Goal: Transaction & Acquisition: Purchase product/service

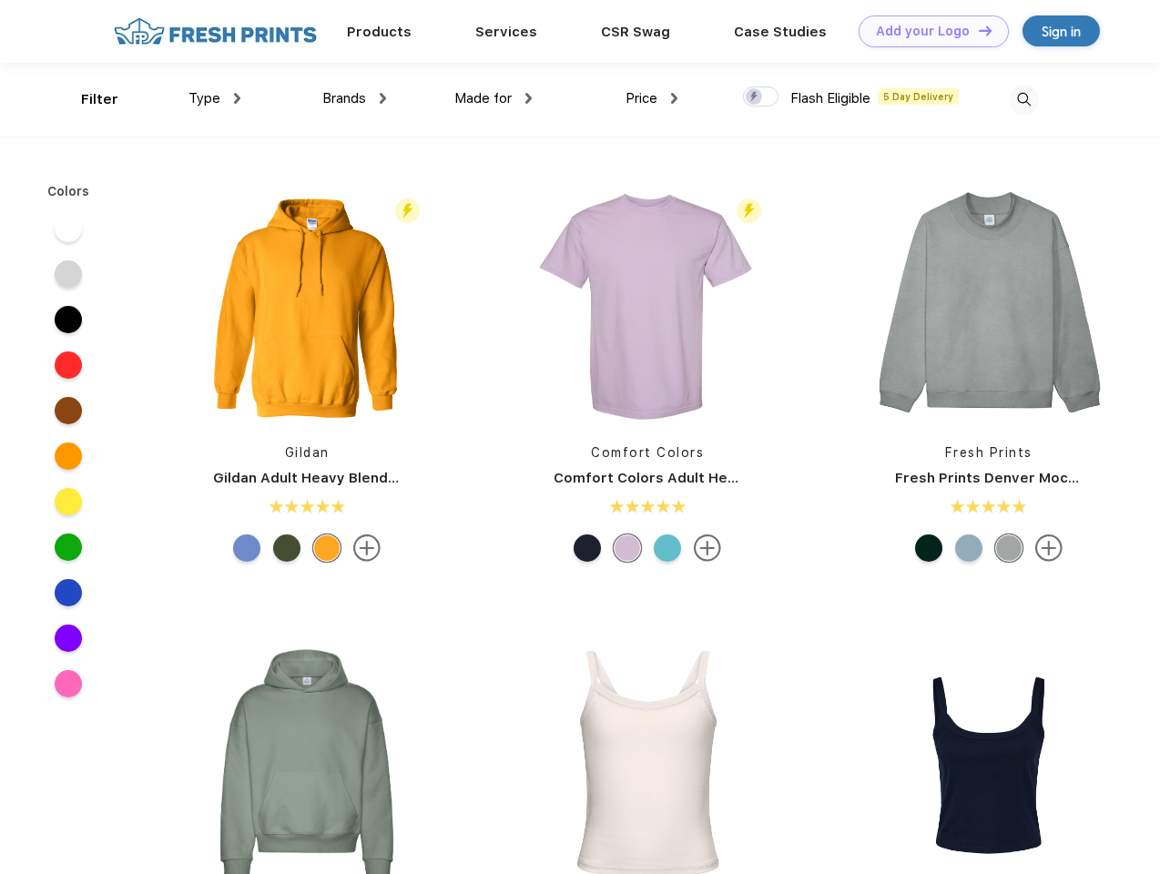
scroll to position [1, 0]
click at [927, 31] on link "Add your Logo Design Tool" at bounding box center [933, 31] width 150 height 32
click at [0, 0] on div "Design Tool" at bounding box center [0, 0] width 0 height 0
click at [977, 30] on link "Add your Logo Design Tool" at bounding box center [933, 31] width 150 height 32
click at [87, 99] on div "Filter" at bounding box center [99, 99] width 37 height 21
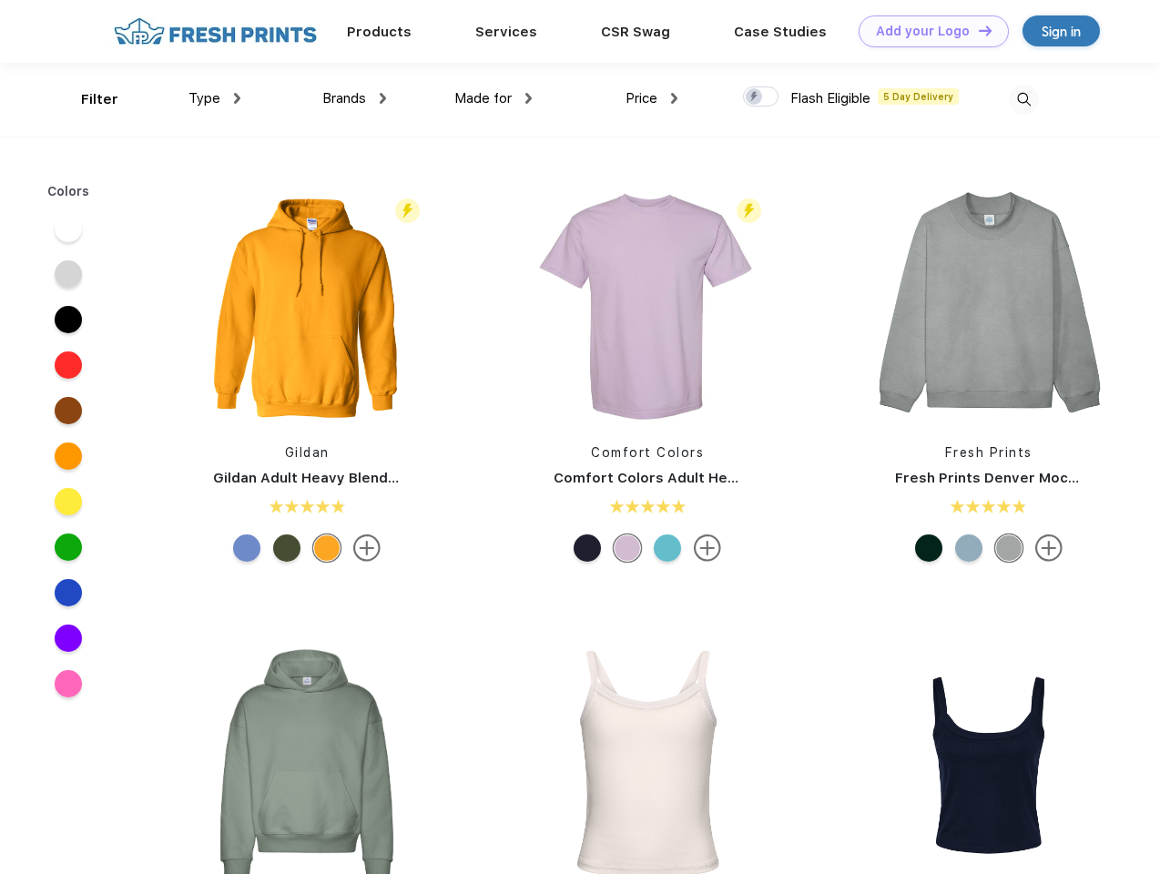
click at [215, 98] on span "Type" at bounding box center [204, 98] width 32 height 16
click at [354, 98] on span "Brands" at bounding box center [344, 98] width 44 height 16
click at [493, 98] on span "Made for" at bounding box center [482, 98] width 57 height 16
click at [652, 98] on span "Price" at bounding box center [641, 98] width 32 height 16
click at [761, 97] on div at bounding box center [761, 96] width 36 height 20
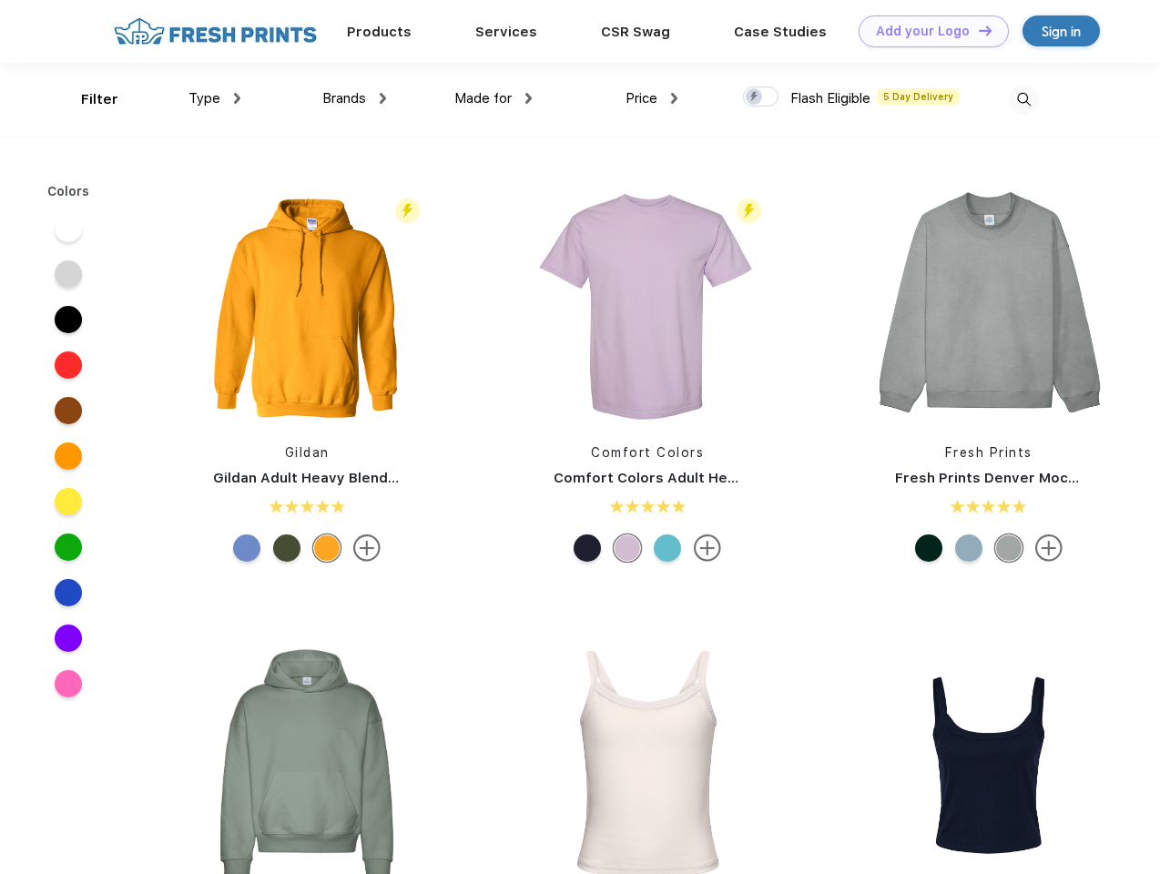
click at [755, 97] on input "checkbox" at bounding box center [749, 92] width 12 height 12
click at [1023, 99] on img at bounding box center [1024, 100] width 30 height 30
